Goal: Use online tool/utility: Utilize a website feature to perform a specific function

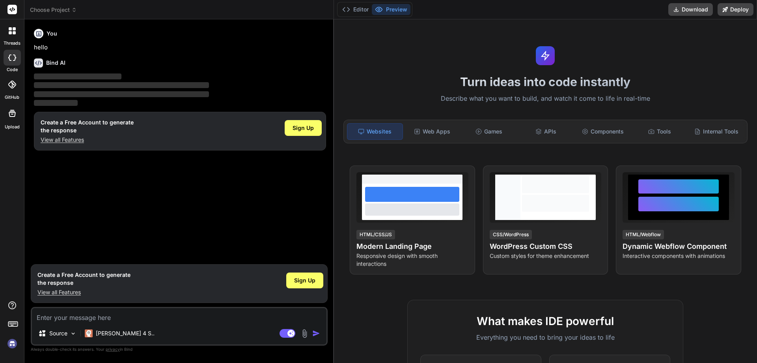
type textarea "x"
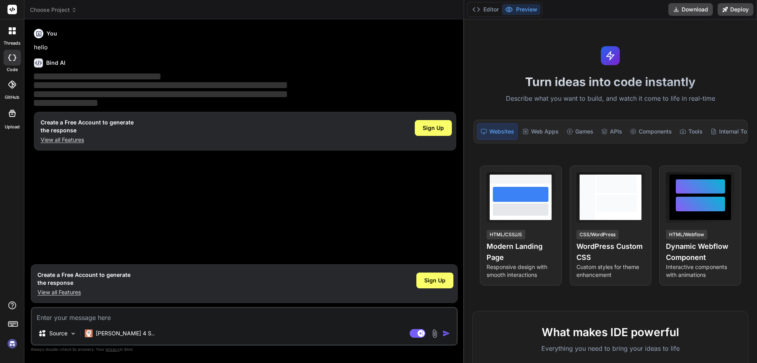
drag, startPoint x: 266, startPoint y: 49, endPoint x: 581, endPoint y: 49, distance: 314.8
click at [581, 49] on div "Choose Project Created with Pixso. Bind AI Web Search Created with Pixso. Code …" at bounding box center [390, 181] width 733 height 363
click at [203, 318] on textarea at bounding box center [244, 315] width 425 height 14
paste textarea "gemini.js:47 Gemini API error: ReferenceError: Cannot access 'fullResponse' bef…"
type textarea "gemini.js:47 Gemini API error: ReferenceError: Cannot access 'fullResponse' bef…"
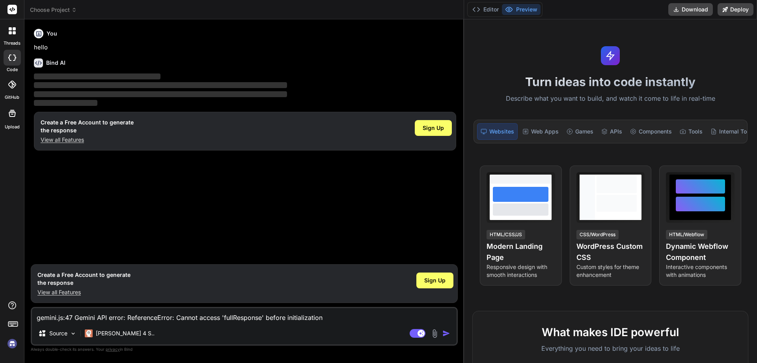
type textarea "x"
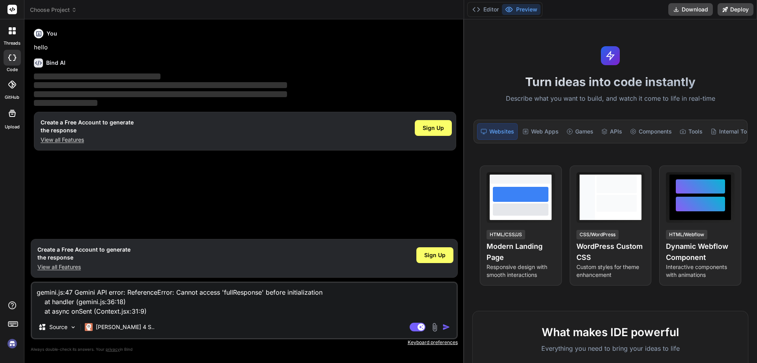
type textarea "gemini.js:47 Gemini API error: ReferenceError: Cannot access 'fullResponse' bef…"
click at [182, 310] on textarea "gemini.js:47 Gemini API error: ReferenceError: Cannot access 'fullResponse' bef…" at bounding box center [244, 298] width 425 height 33
click at [435, 253] on span "Sign Up" at bounding box center [434, 255] width 21 height 8
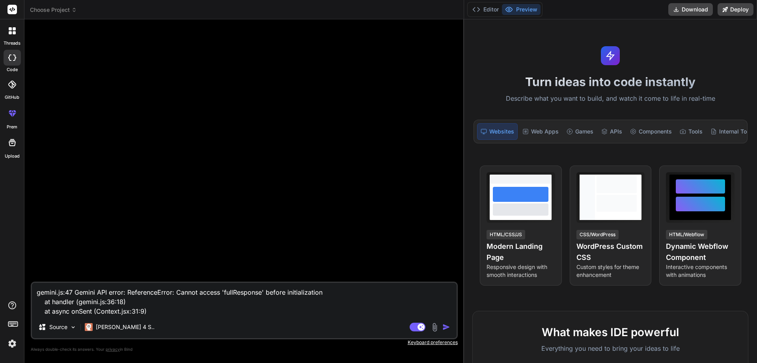
type textarea "x"
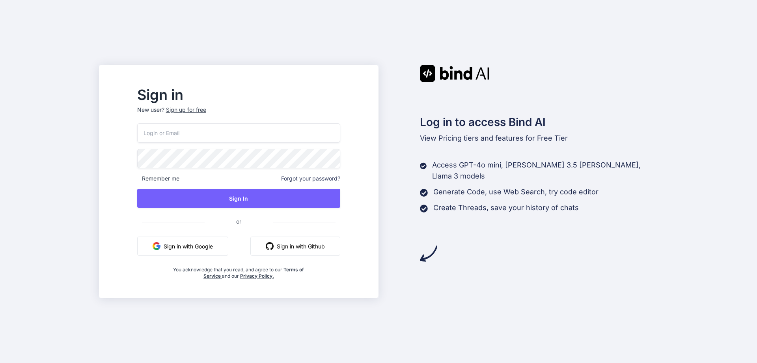
click at [243, 140] on input "email" at bounding box center [238, 132] width 203 height 19
type input "akshanshbind@yopmail.com"
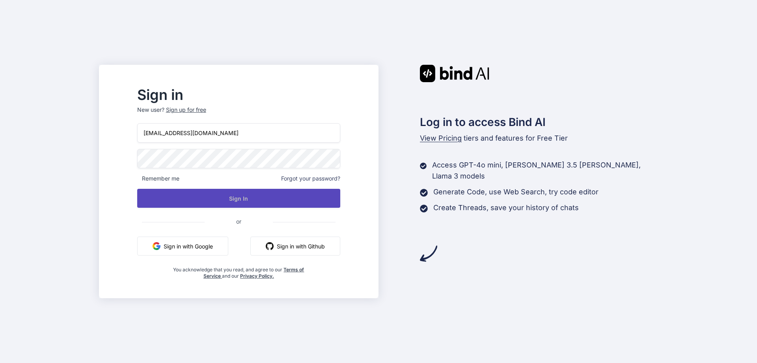
click at [236, 198] on button "Sign In" at bounding box center [238, 198] width 203 height 19
click at [242, 200] on button "Sign In" at bounding box center [238, 198] width 203 height 19
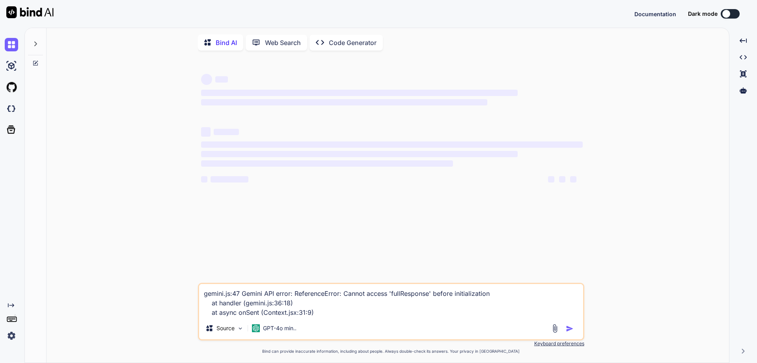
click at [369, 314] on textarea "gemini.js:47 Gemini API error: ReferenceError: Cannot access 'fullResponse' bef…" at bounding box center [391, 300] width 384 height 33
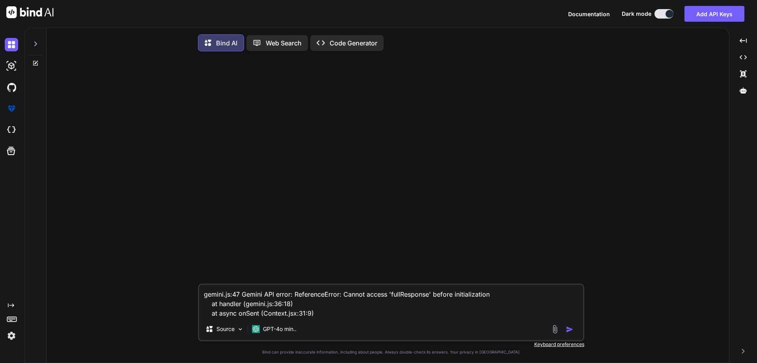
type textarea "x"
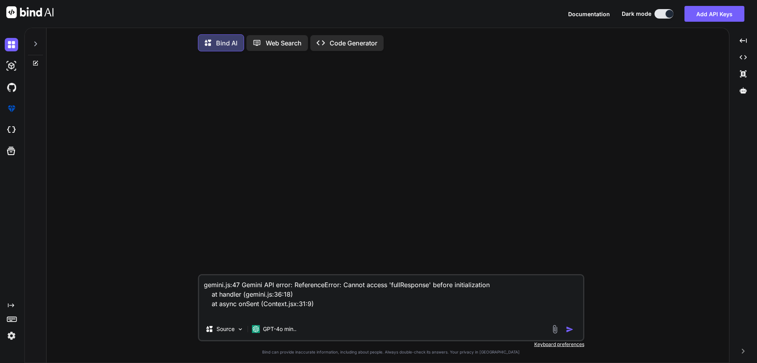
type textarea "gemini.js:47 Gemini API error: ReferenceError: Cannot access 'fullResponse' bef…"
type textarea "x"
type textarea "gemini.js:47 Gemini API error: ReferenceError: Cannot access 'fullResponse' bef…"
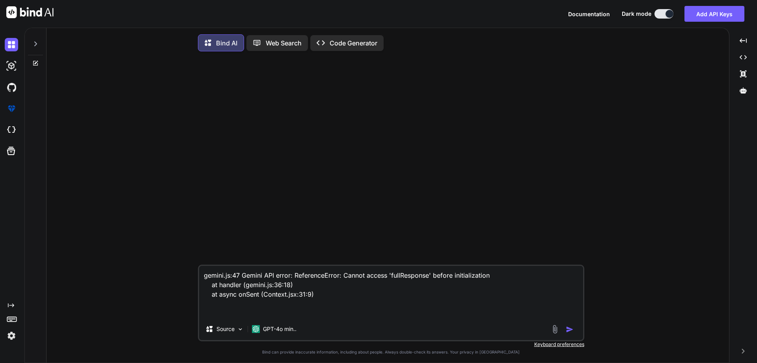
type textarea "x"
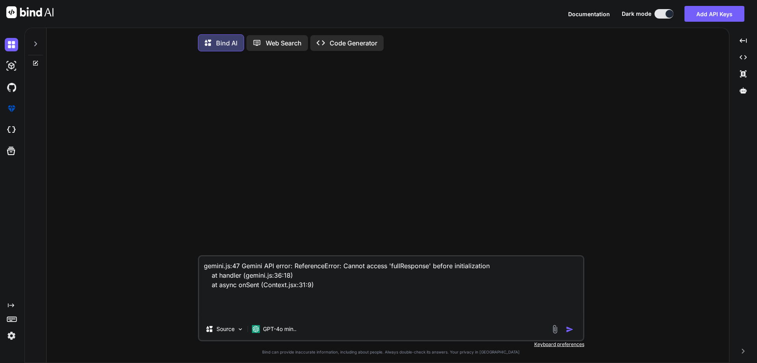
paste textarea "import { GoogleGenAI } from '@google/genai'; async function handler(prompt) { c…"
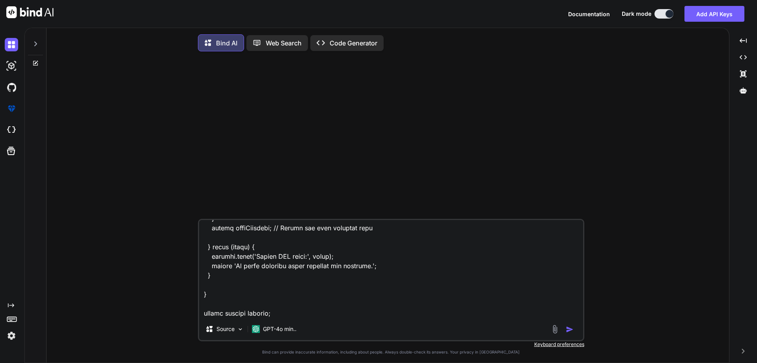
paste textarea "import { createContext, useEffect } from "react"; import handler from "../confi…"
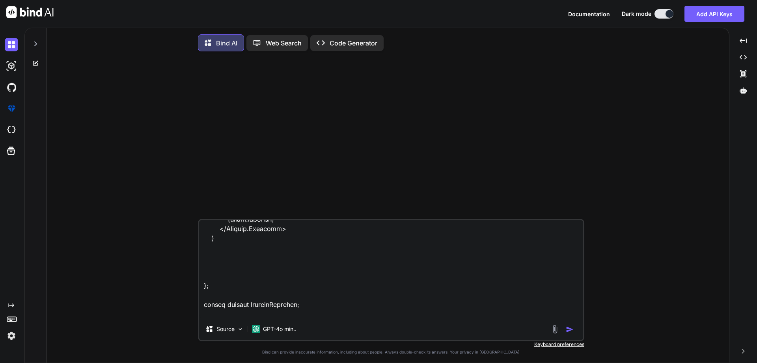
scroll to position [796, 0]
paste textarea "onSent("What is react js")"
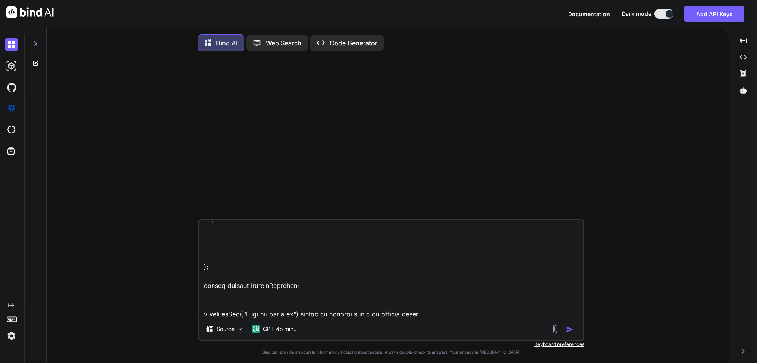
type textarea "gemini.js:47 Gemini API error: ReferenceError: Cannot access 'fullResponse' bef…"
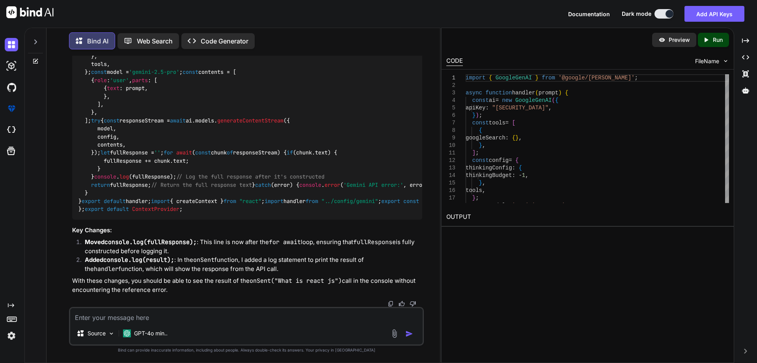
scroll to position [598, 0]
click at [151, 197] on span "import" at bounding box center [160, 200] width 19 height 7
click at [253, 124] on div "import { GoogleGenAI } from '@google/genai' ; async function handler ( prompt )…" at bounding box center [247, 113] width 350 height 214
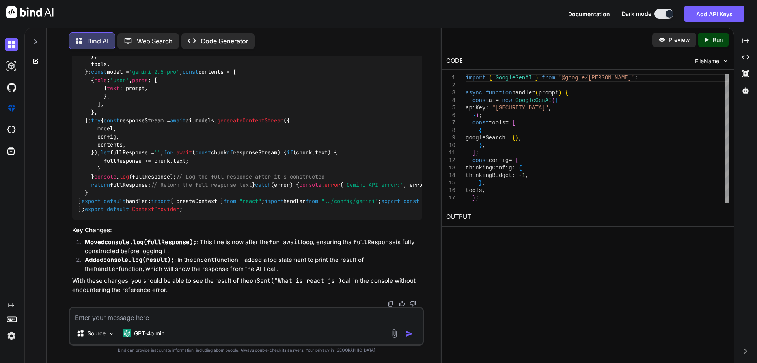
scroll to position [598, 0]
drag, startPoint x: 85, startPoint y: 176, endPoint x: 155, endPoint y: 172, distance: 69.9
click at [155, 172] on code "import { GoogleGenAI } from '@google/genai' ; async function handler ( prompt )…" at bounding box center [742, 112] width 1326 height 201
copy code "console . log (result);"
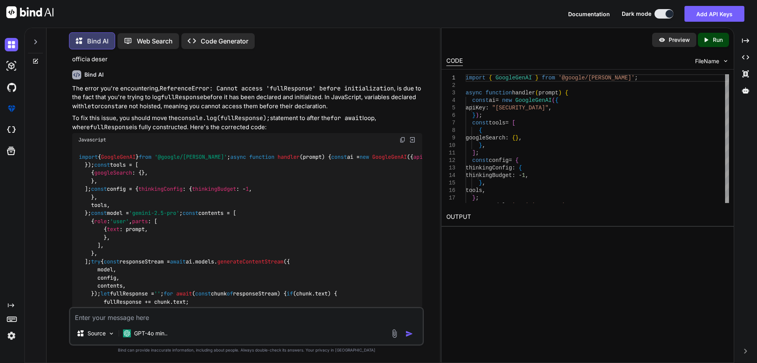
scroll to position [124, 0]
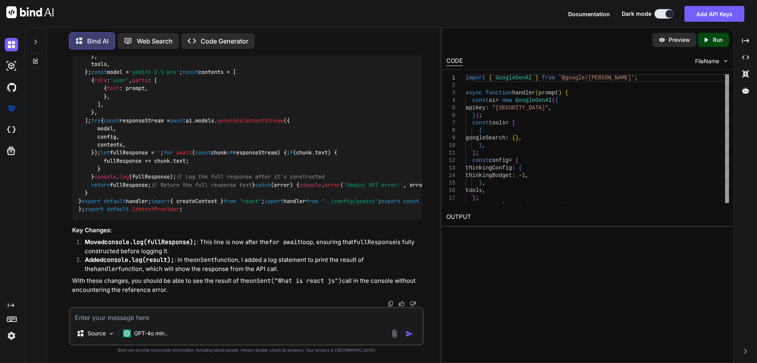
drag, startPoint x: 79, startPoint y: 151, endPoint x: 147, endPoint y: 256, distance: 125.4
click at [147, 219] on div "import { GoogleGenAI } from '@google/genai' ; async function handler ( prompt )…" at bounding box center [247, 113] width 350 height 214
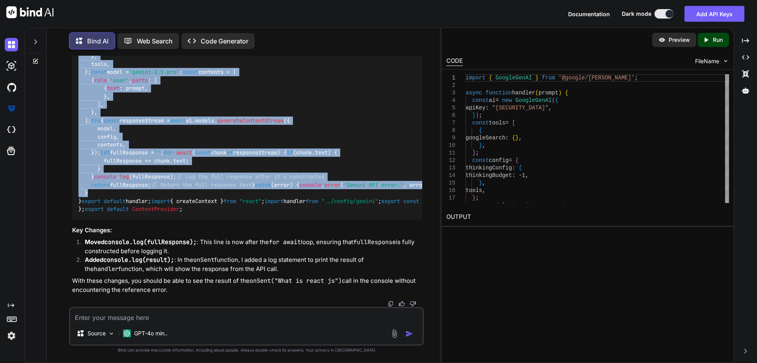
scroll to position [440, 0]
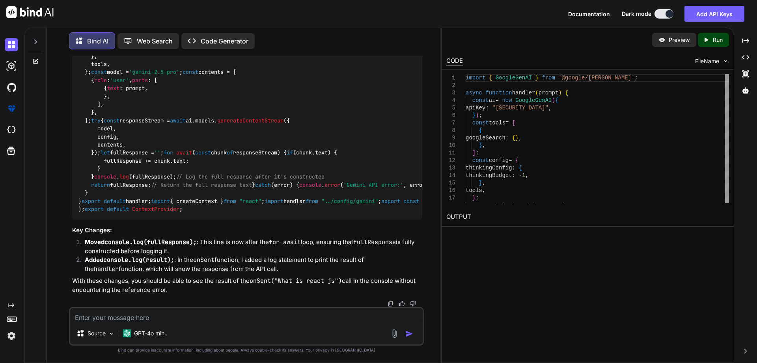
click at [146, 213] on code "import { GoogleGenAI } from '@google/genai' ; async function handler ( prompt )…" at bounding box center [742, 112] width 1326 height 201
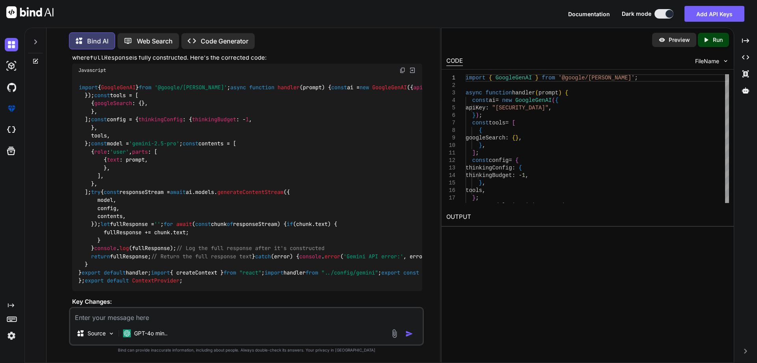
scroll to position [124, 0]
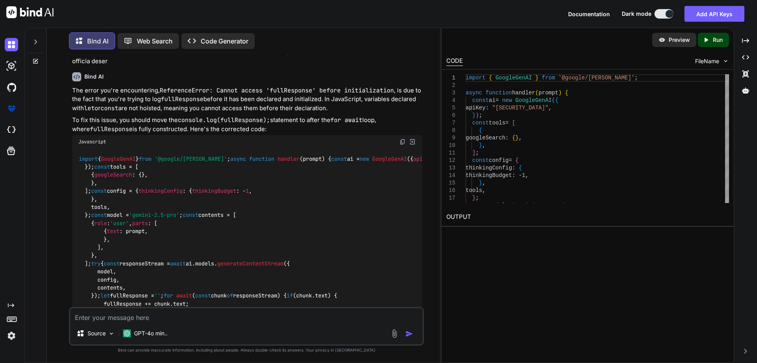
drag, startPoint x: 172, startPoint y: 254, endPoint x: 76, endPoint y: 148, distance: 143.3
click at [76, 148] on div "import { GoogleGenAI } from '@google/genai' ; async function handler ( prompt )…" at bounding box center [247, 255] width 350 height 214
copy code "import { GoogleGenAI } from '@google/genai' ; async function handler ( prompt )…"
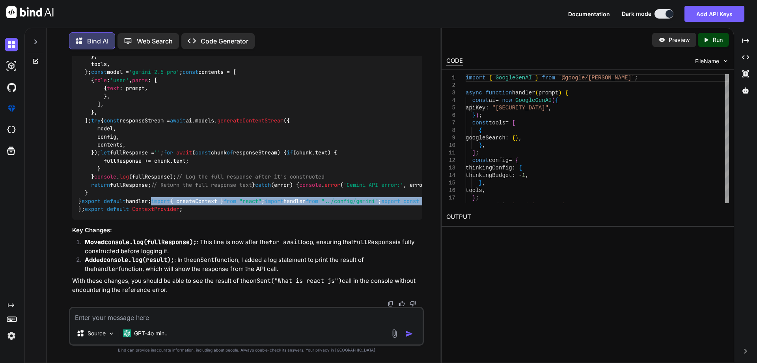
scroll to position [677, 0]
drag, startPoint x: 76, startPoint y: 148, endPoint x: 184, endPoint y: 208, distance: 124.1
click at [184, 208] on div "import { GoogleGenAI } from '@google/genai' ; async function handler ( prompt )…" at bounding box center [247, 113] width 350 height 214
copy code "import { createContext } from "react" ; import handler from "../config/gemini" …"
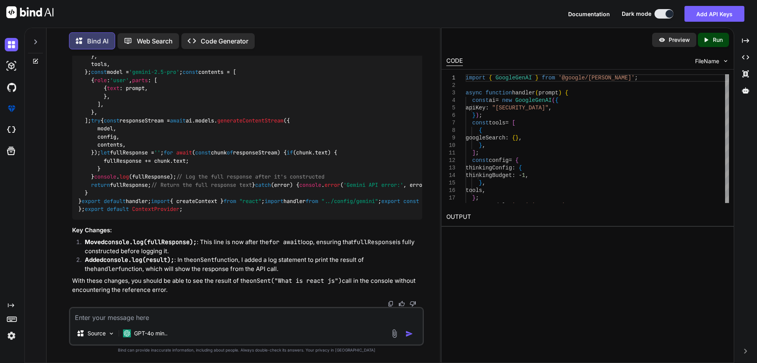
click at [231, 317] on textarea at bounding box center [246, 315] width 353 height 14
paste textarea "gemini.js:31 POST [URL][DOMAIN_NAME] 429 (Too Many Requests) apiCall @ @google_…"
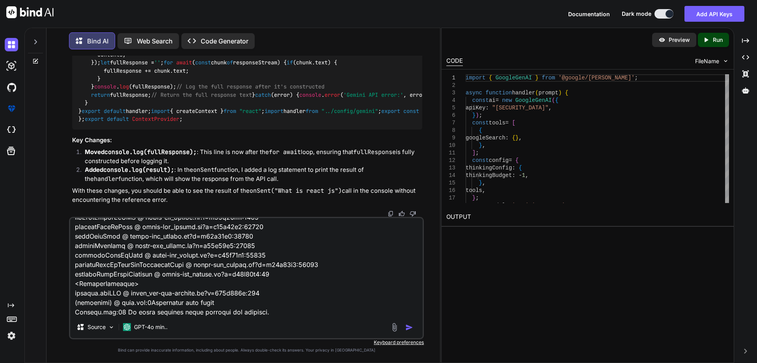
scroll to position [503, 0]
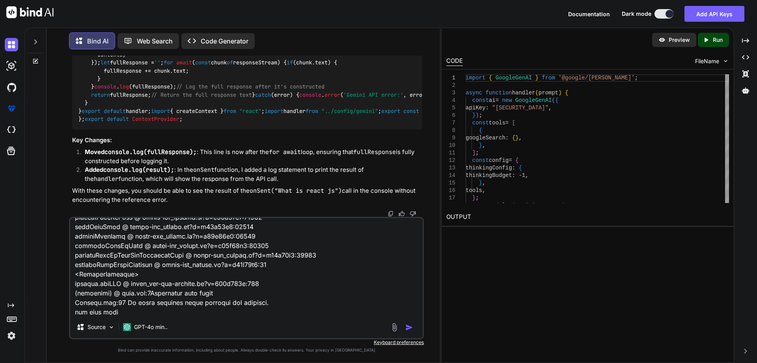
type textarea "gemini.js:31 POST [URL][DOMAIN_NAME] 429 (Too Many Requests) apiCall @ @google_…"
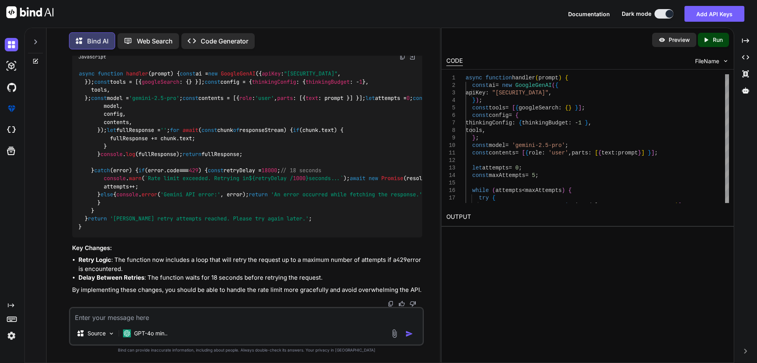
scroll to position [1415, 0]
click at [400, 60] on img at bounding box center [403, 57] width 6 height 6
click at [697, 13] on button "Add API Keys" at bounding box center [715, 14] width 60 height 16
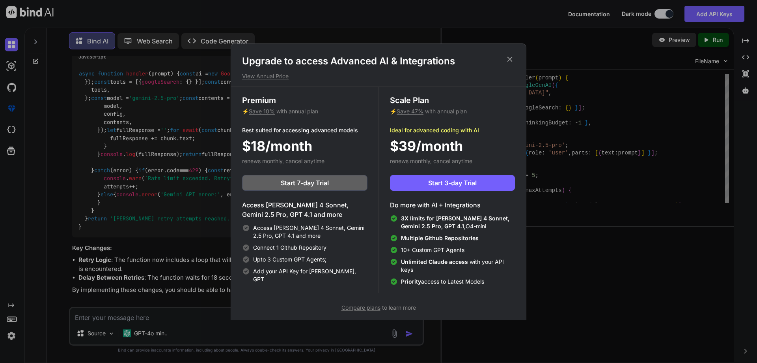
click at [31, 200] on div "Upgrade to access Advanced AI & Integrations View Annual Price Premium ⚡ Save 1…" at bounding box center [378, 181] width 757 height 363
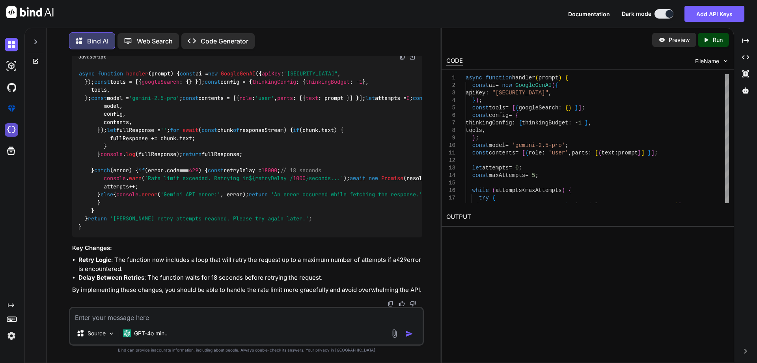
click at [14, 135] on img at bounding box center [11, 129] width 13 height 13
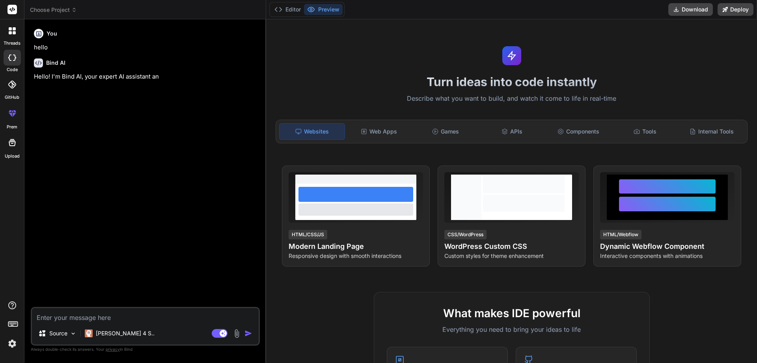
type textarea "x"
